Goal: Consume media (video, audio)

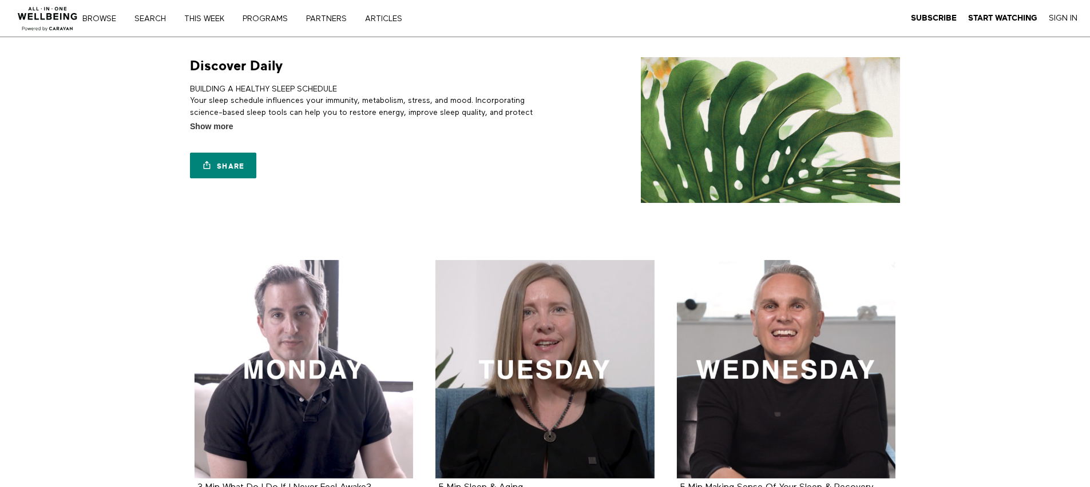
click at [358, 352] on div at bounding box center [304, 369] width 219 height 219
